Goal: Find specific page/section: Find specific page/section

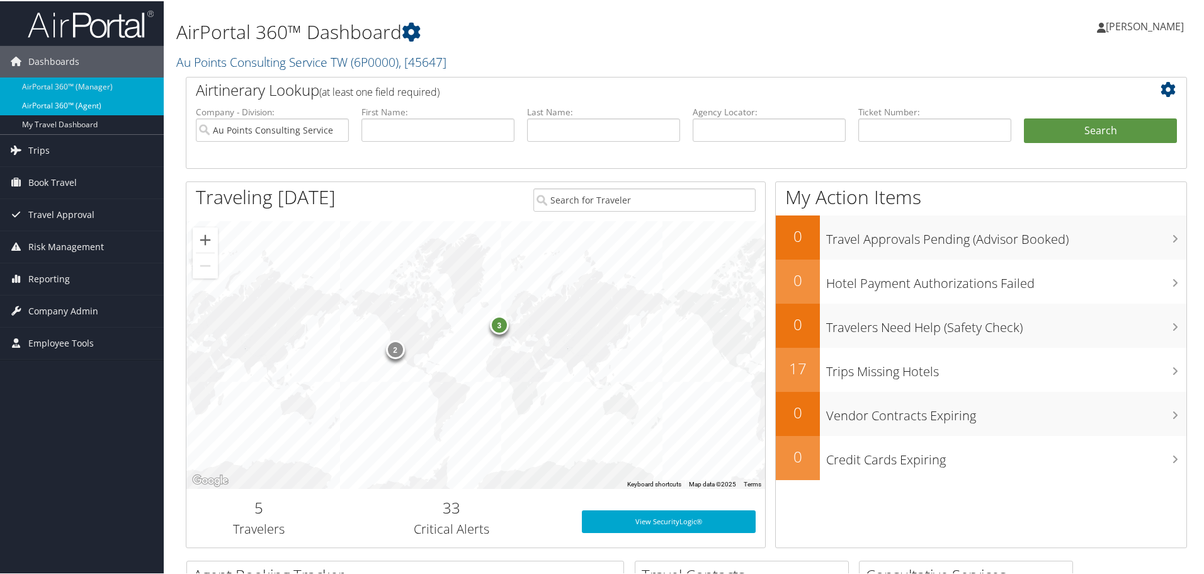
click at [85, 103] on link "AirPortal 360™ (Agent)" at bounding box center [82, 104] width 164 height 19
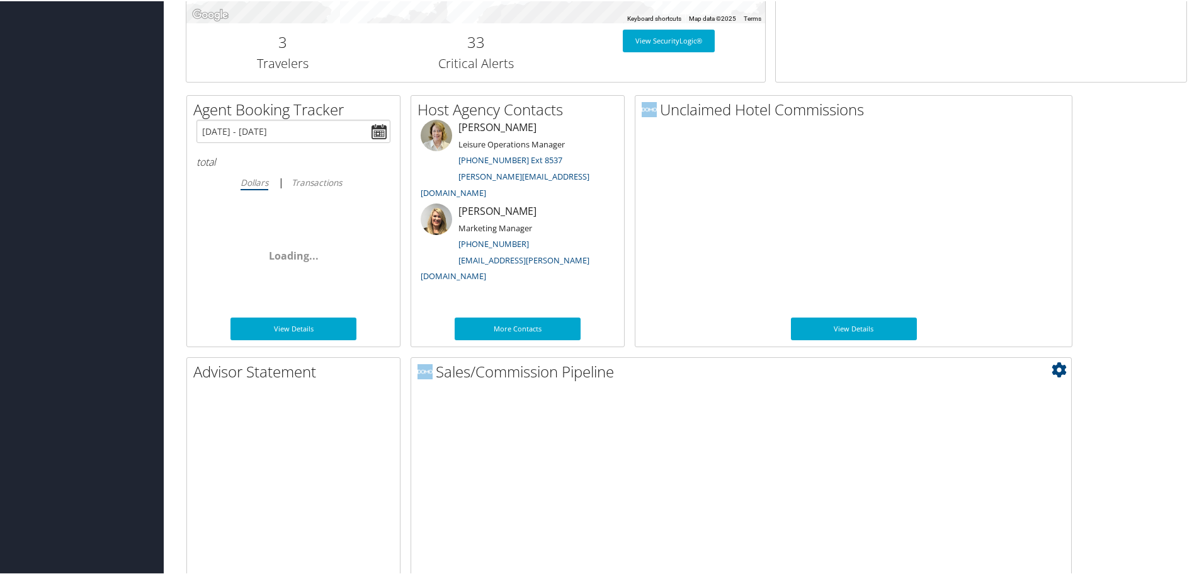
scroll to position [614, 0]
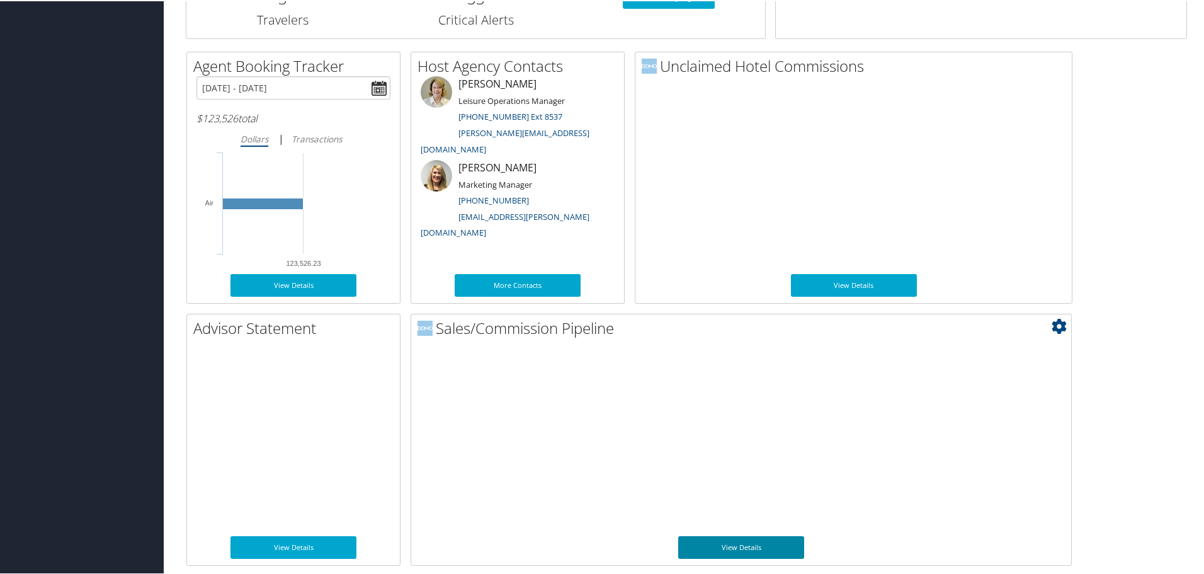
click at [747, 549] on link "View Details" at bounding box center [741, 546] width 126 height 23
